Goal: Task Accomplishment & Management: Manage account settings

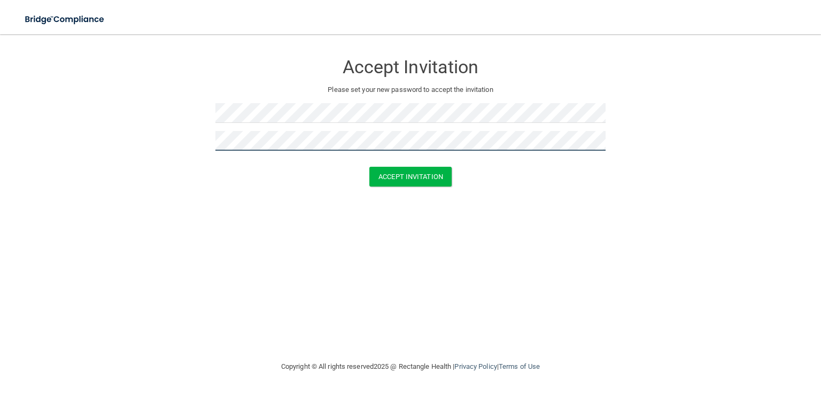
click at [369, 167] on button "Accept Invitation" at bounding box center [410, 177] width 82 height 20
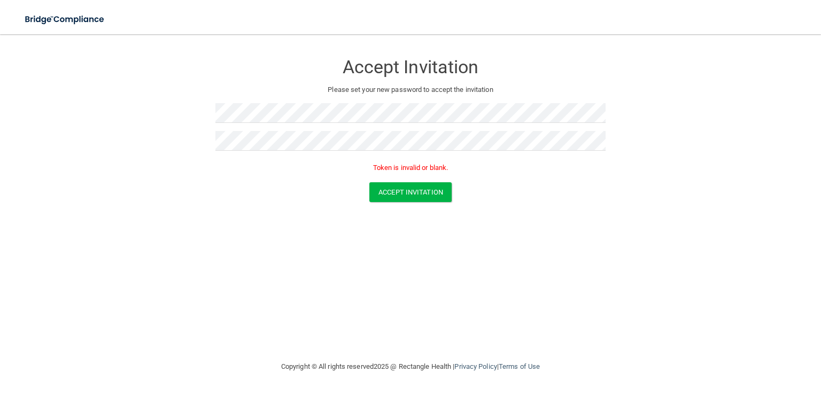
click at [426, 165] on p "Token is invalid or blank." at bounding box center [410, 167] width 390 height 13
click at [182, 118] on form "Accept Invitation Please set your new password to accept the invitation Token i…" at bounding box center [410, 130] width 779 height 170
click at [137, 136] on form "Accept Invitation Please set your new password to accept the invitation Token i…" at bounding box center [410, 130] width 779 height 170
click at [133, 107] on form "Accept Invitation Please set your new password to accept the invitation Token i…" at bounding box center [410, 130] width 779 height 170
click at [283, 271] on div "Accept Invitation Please set your new password to accept the invitation Token i…" at bounding box center [410, 197] width 779 height 305
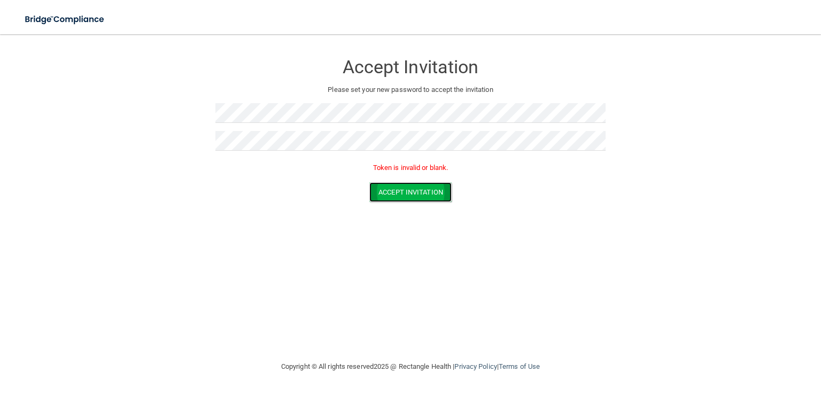
click at [385, 190] on button "Accept Invitation" at bounding box center [410, 192] width 82 height 20
click at [533, 189] on div "Accept Invitation" at bounding box center [410, 192] width 795 height 20
click at [295, 161] on p "Token is invalid or blank." at bounding box center [410, 167] width 390 height 13
click at [533, 289] on div "Accept Invitation Please set your new password to accept the invitation Token i…" at bounding box center [410, 197] width 779 height 305
click at [426, 174] on button "Accept Invitation" at bounding box center [410, 177] width 82 height 20
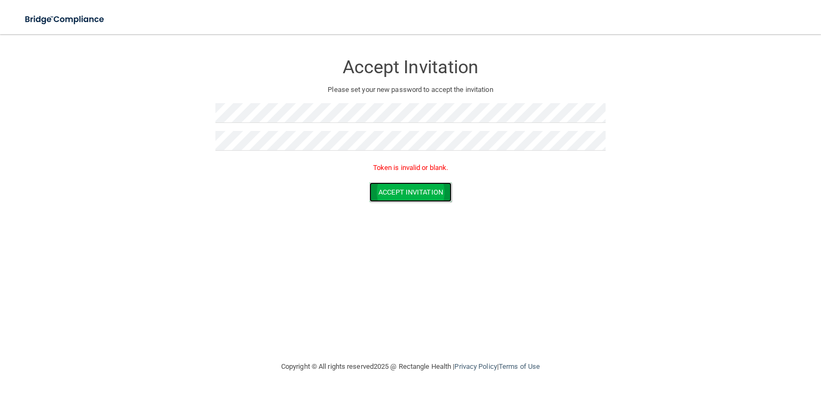
click at [412, 189] on button "Accept Invitation" at bounding box center [410, 192] width 82 height 20
click at [213, 198] on div "Accept Invitation" at bounding box center [410, 192] width 795 height 20
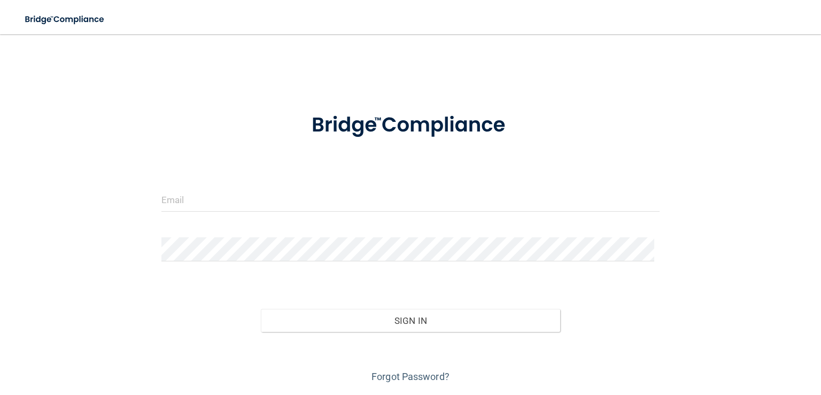
click at [394, 186] on form "Invalid email/password. You don't have permission to access that page. Sign In …" at bounding box center [410, 241] width 498 height 287
click at [390, 198] on input "email" at bounding box center [410, 200] width 498 height 24
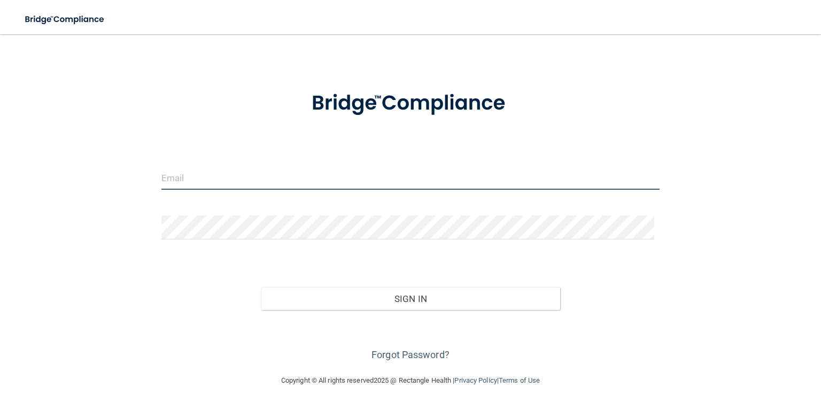
scroll to position [32, 0]
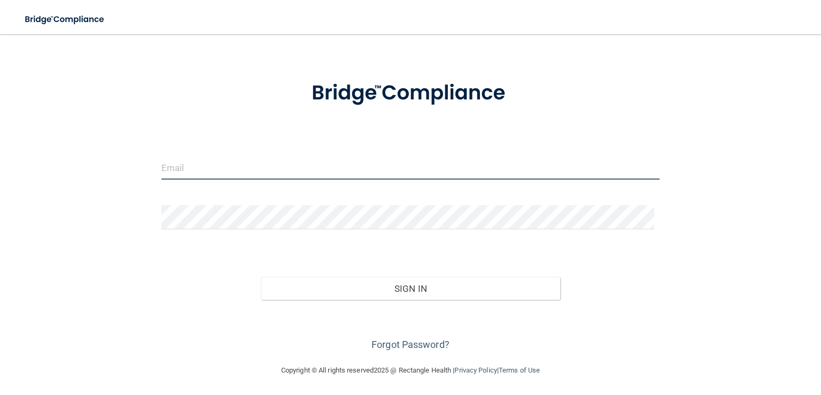
click at [369, 159] on input "email" at bounding box center [410, 168] width 498 height 24
click at [320, 165] on input "email" at bounding box center [410, 168] width 498 height 24
type input "!"
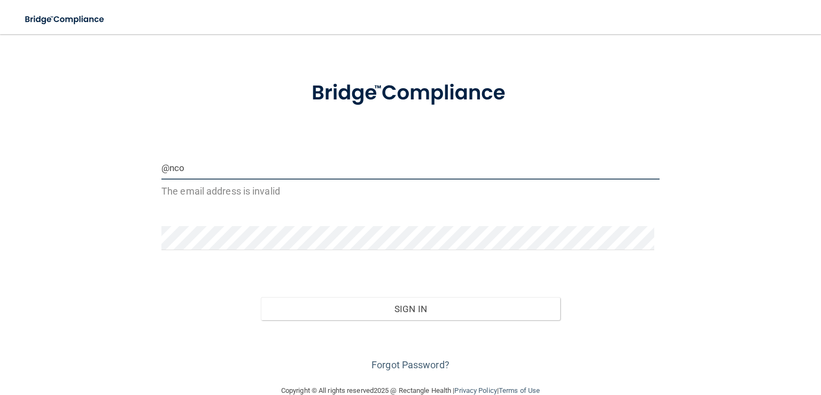
type input "@ncom"
drag, startPoint x: 192, startPoint y: 171, endPoint x: 143, endPoint y: 167, distance: 49.4
click at [143, 167] on div "@ncom The email address is invalid Invalid email/password. You don't have permi…" at bounding box center [410, 193] width 779 height 361
paste input "[PERSON_NAME][EMAIL_ADDRESS][DOMAIN_NAME]"
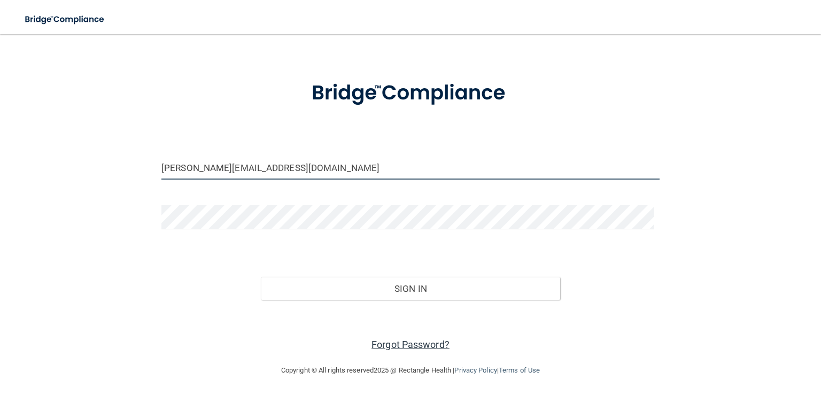
type input "[PERSON_NAME][EMAIL_ADDRESS][DOMAIN_NAME]"
click at [404, 345] on link "Forgot Password?" at bounding box center [411, 344] width 78 height 11
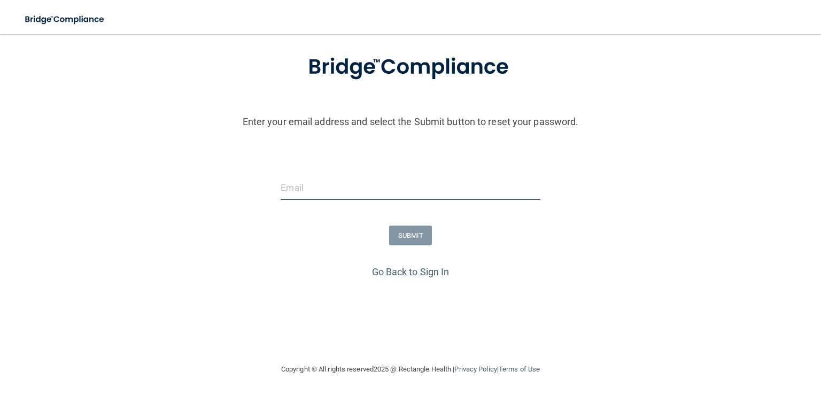
click at [348, 189] on input "email" at bounding box center [410, 188] width 259 height 24
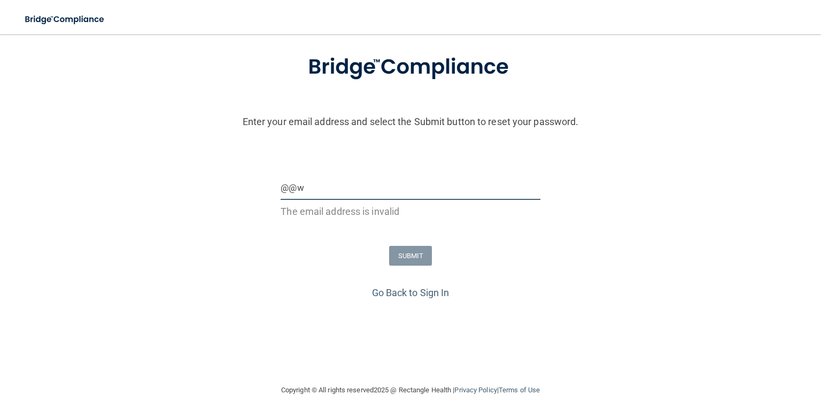
paste input "jolson@ncom.care"
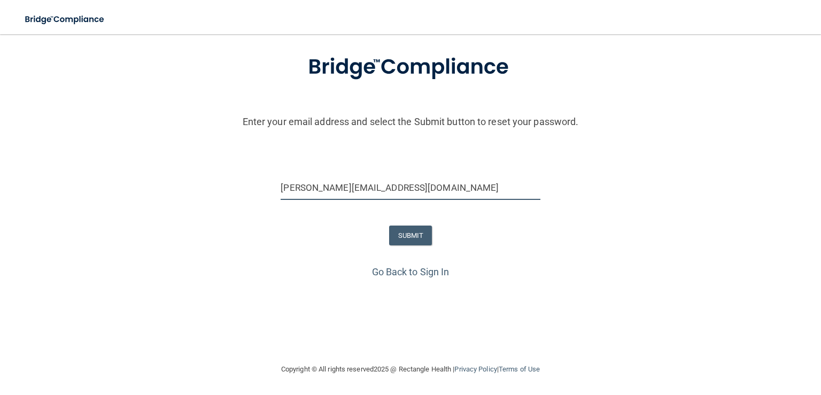
click at [317, 187] on input "jolson@ncom.care" at bounding box center [410, 188] width 259 height 24
type input "[PERSON_NAME][EMAIL_ADDRESS][DOMAIN_NAME]"
click at [403, 233] on button "SUBMIT" at bounding box center [410, 236] width 43 height 20
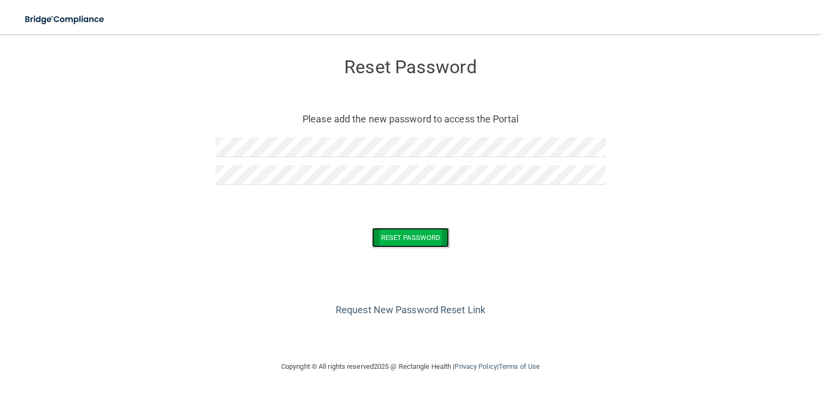
click at [422, 238] on button "Reset Password" at bounding box center [410, 238] width 77 height 20
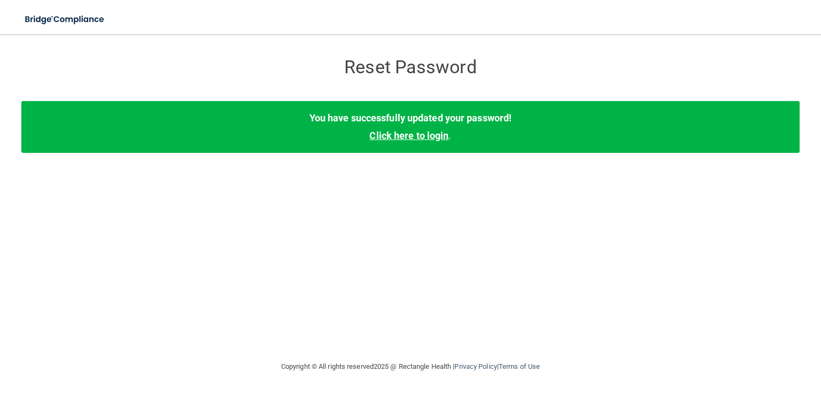
click at [435, 134] on link "Click here to login" at bounding box center [408, 135] width 79 height 11
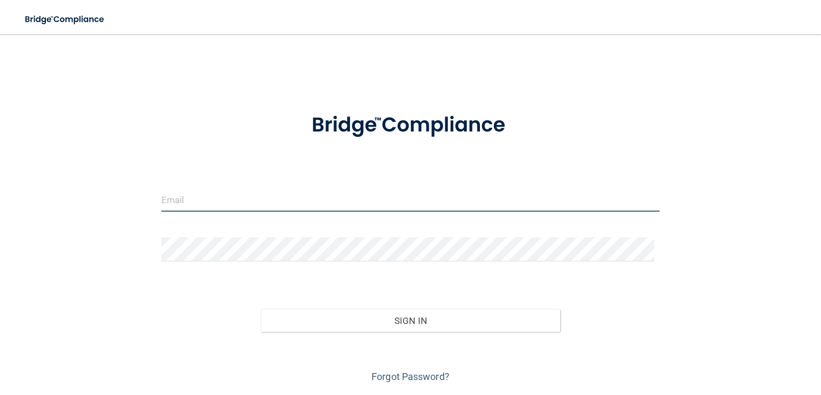
click at [397, 199] on input "email" at bounding box center [410, 200] width 498 height 24
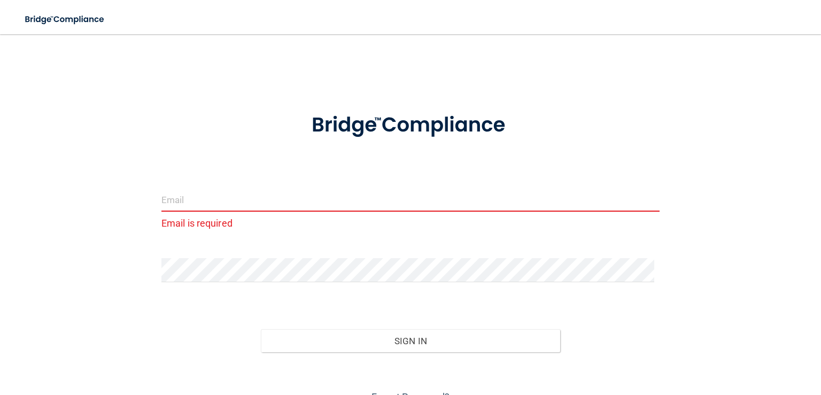
click at [233, 195] on input "email" at bounding box center [410, 200] width 498 height 24
paste input "jolson@ncom.care"
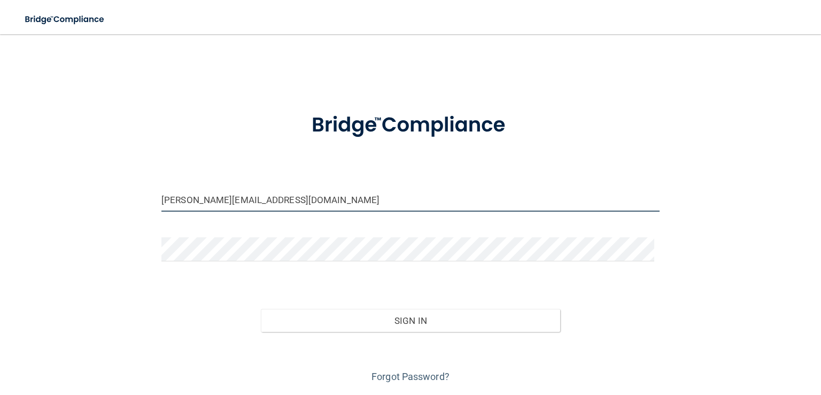
click at [199, 197] on input "jolson@ncom.care" at bounding box center [410, 200] width 498 height 24
type input "[PERSON_NAME][EMAIL_ADDRESS][DOMAIN_NAME]"
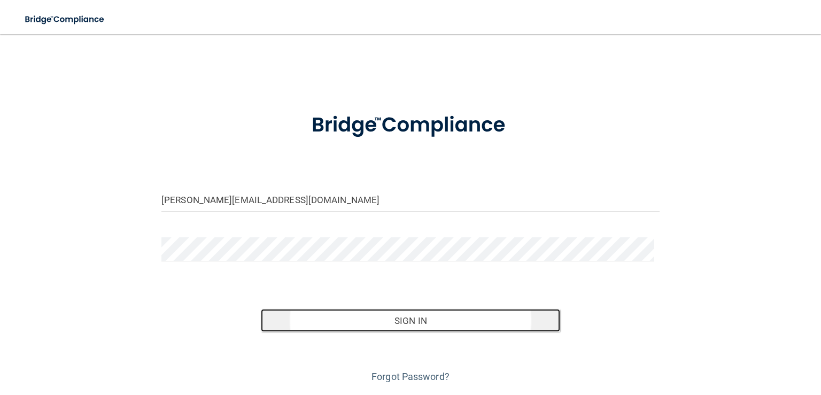
click at [370, 320] on button "Sign In" at bounding box center [410, 321] width 299 height 24
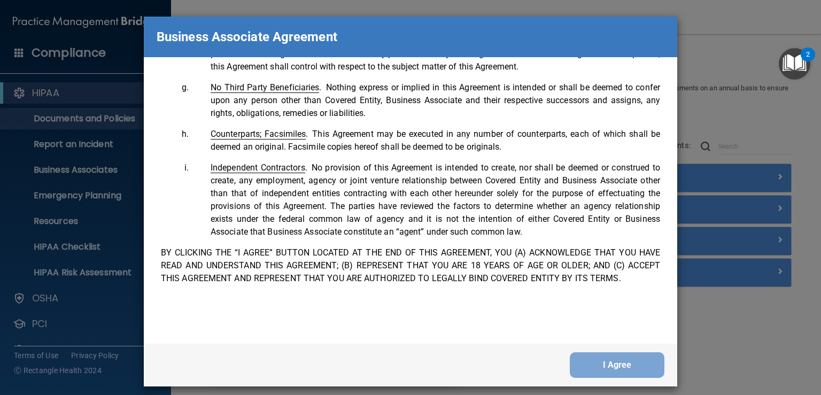
scroll to position [2180, 0]
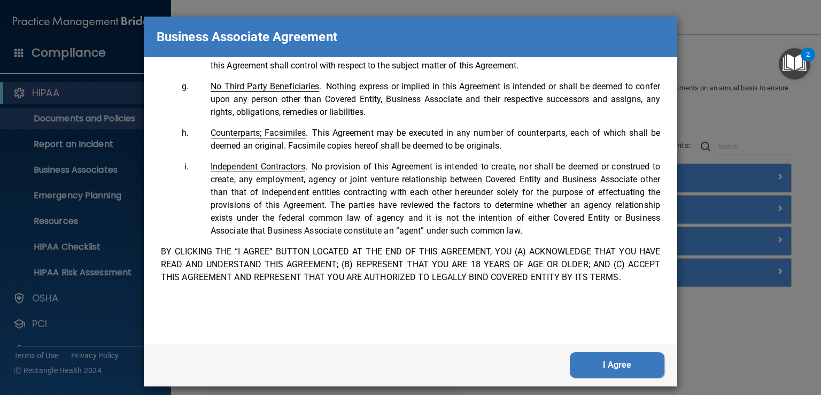
click at [617, 363] on button "I Agree" at bounding box center [617, 365] width 95 height 26
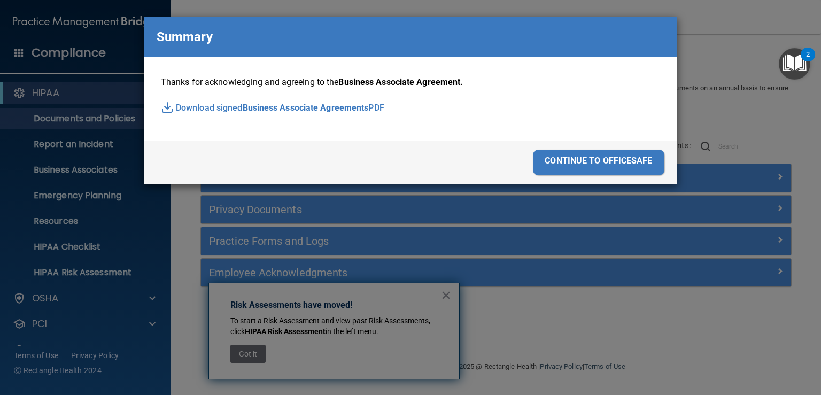
click at [577, 160] on div "continue to officesafe" at bounding box center [599, 163] width 132 height 26
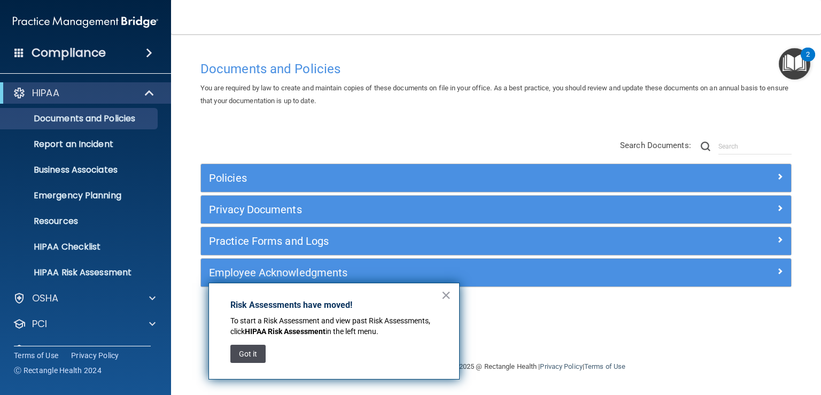
click at [246, 353] on button "Got it" at bounding box center [247, 354] width 35 height 18
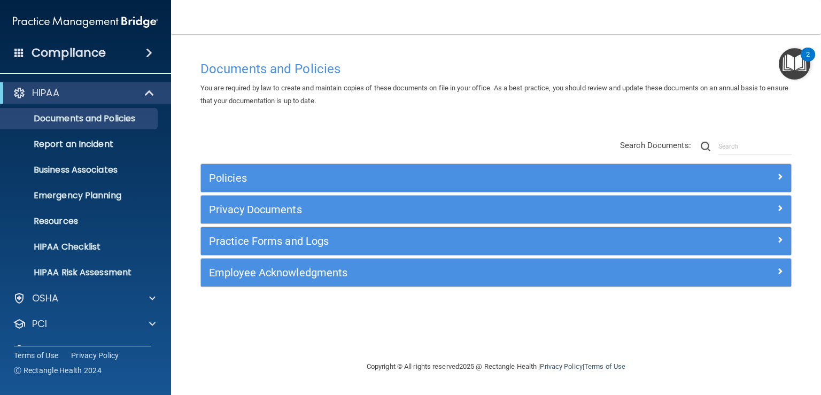
click at [291, 88] on span "You are required by law to create and maintain copies of these documents on fil…" at bounding box center [495, 94] width 588 height 21
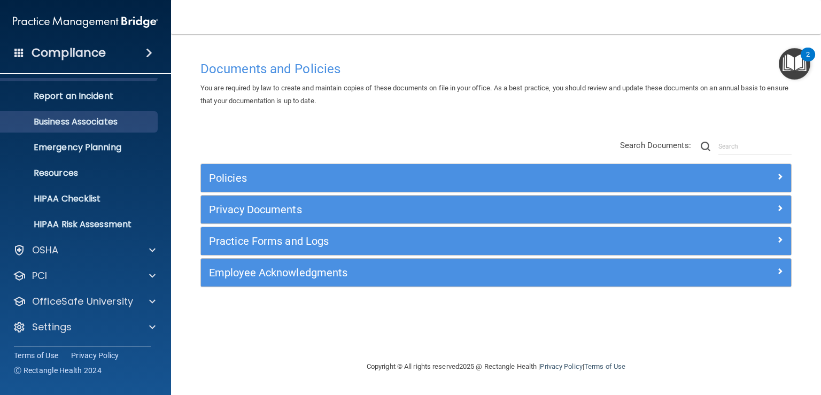
scroll to position [0, 0]
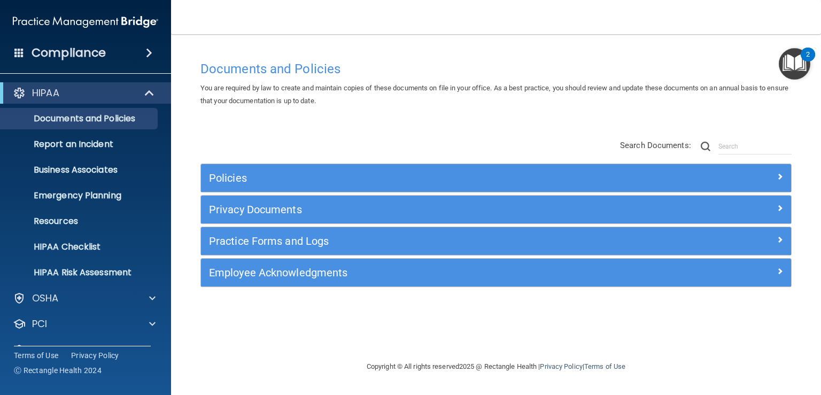
click at [268, 85] on span "You are required by law to create and maintain copies of these documents on fil…" at bounding box center [495, 94] width 588 height 21
click at [265, 87] on span "You are required by law to create and maintain copies of these documents on fil…" at bounding box center [495, 94] width 588 height 21
click at [220, 86] on span "You are required by law to create and maintain copies of these documents on fil…" at bounding box center [495, 94] width 588 height 21
click at [225, 88] on span "You are required by law to create and maintain copies of these documents on fil…" at bounding box center [495, 94] width 588 height 21
drag, startPoint x: 489, startPoint y: 251, endPoint x: 290, endPoint y: 95, distance: 252.9
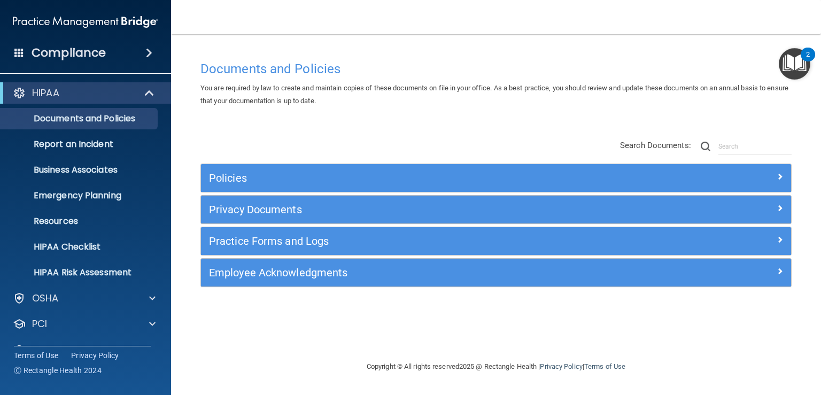
click at [290, 95] on div "You are required by law to create and maintain copies of these documents on fil…" at bounding box center [495, 95] width 607 height 26
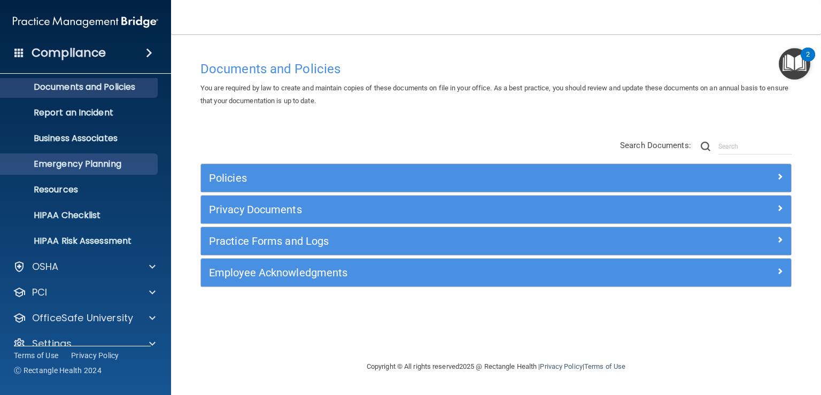
scroll to position [48, 0]
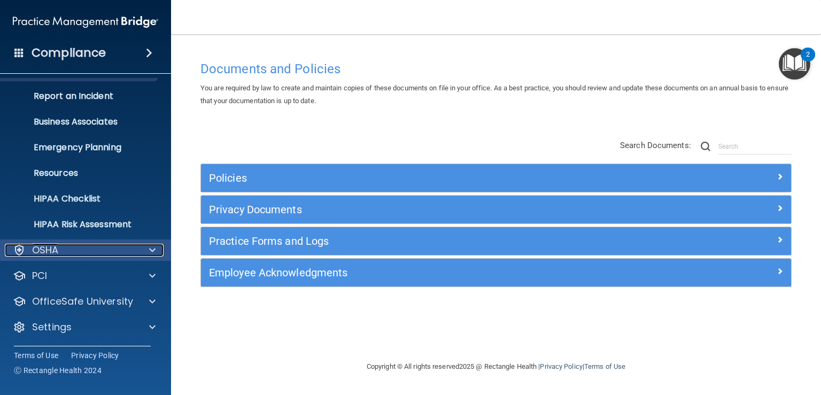
click at [149, 249] on span at bounding box center [152, 250] width 6 height 13
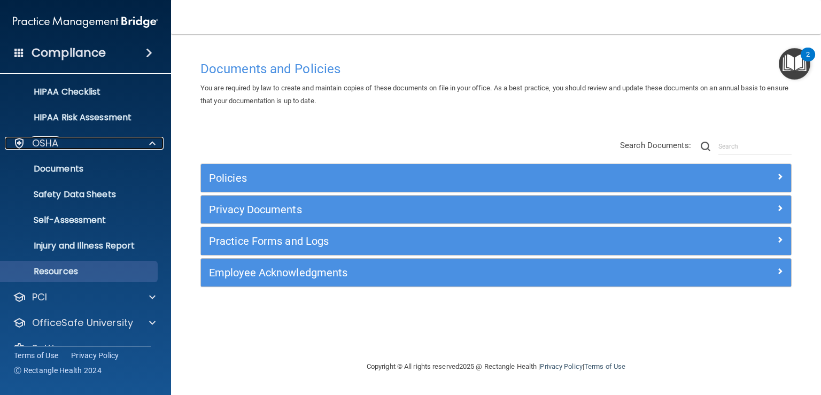
scroll to position [176, 0]
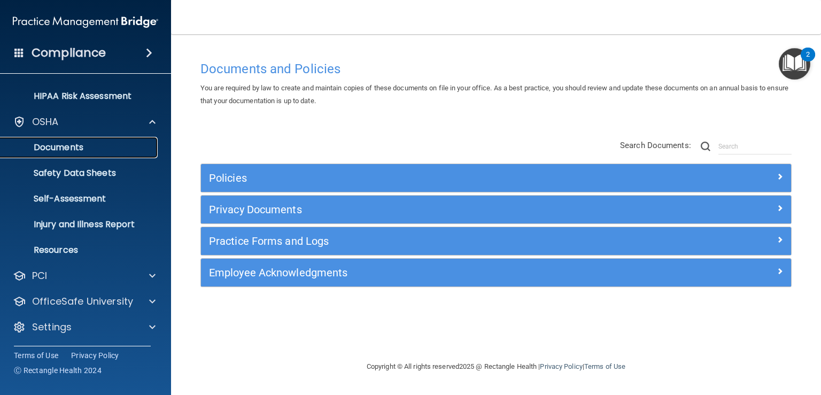
click at [57, 149] on p "Documents" at bounding box center [80, 147] width 146 height 11
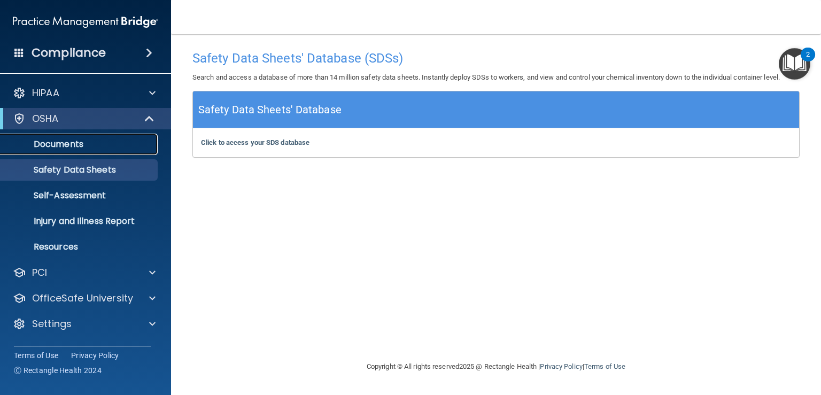
click at [50, 144] on p "Documents" at bounding box center [80, 144] width 146 height 11
